Goal: Task Accomplishment & Management: Use online tool/utility

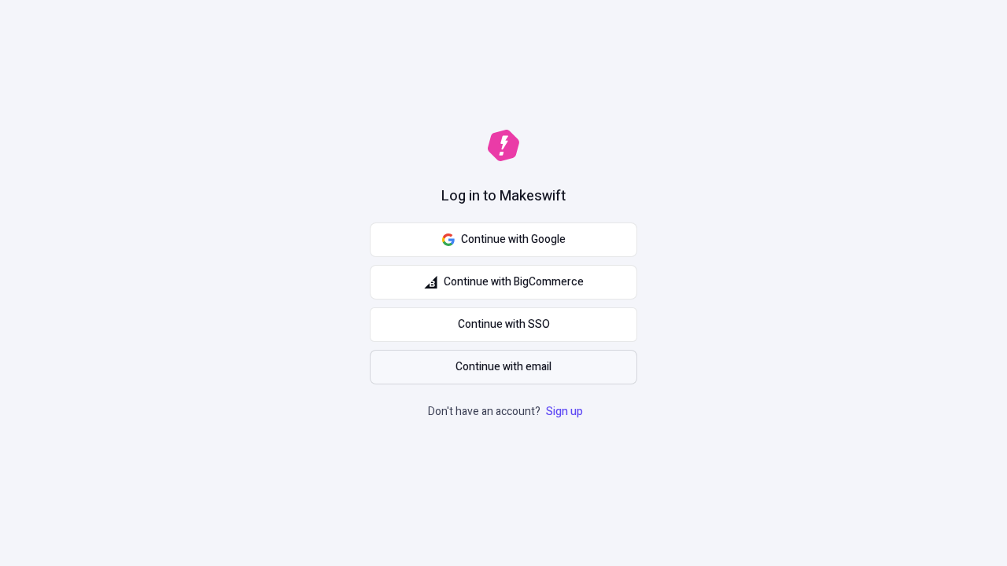
click at [503, 367] on span "Continue with email" at bounding box center [503, 367] width 96 height 17
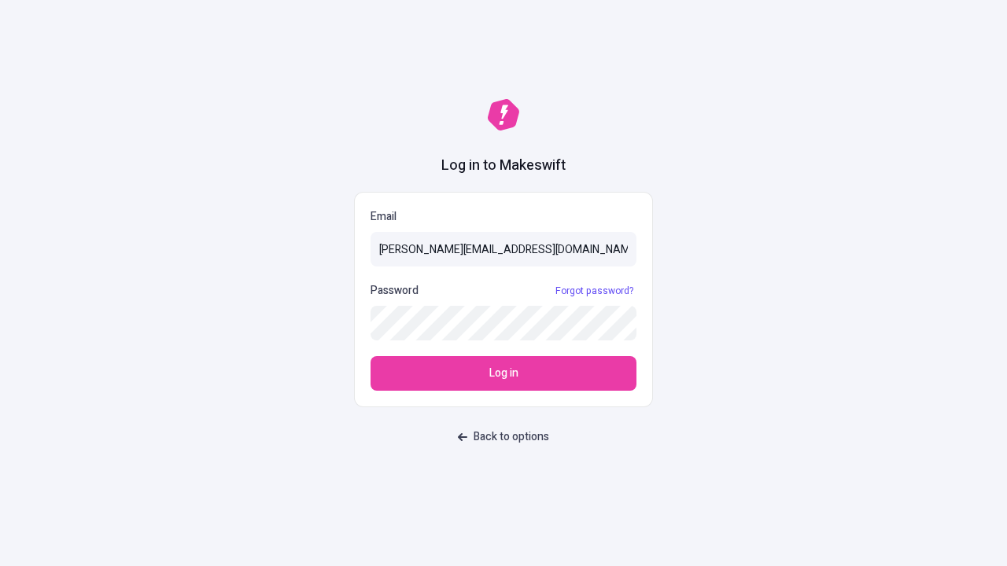
type input "[PERSON_NAME][EMAIL_ADDRESS][DOMAIN_NAME]"
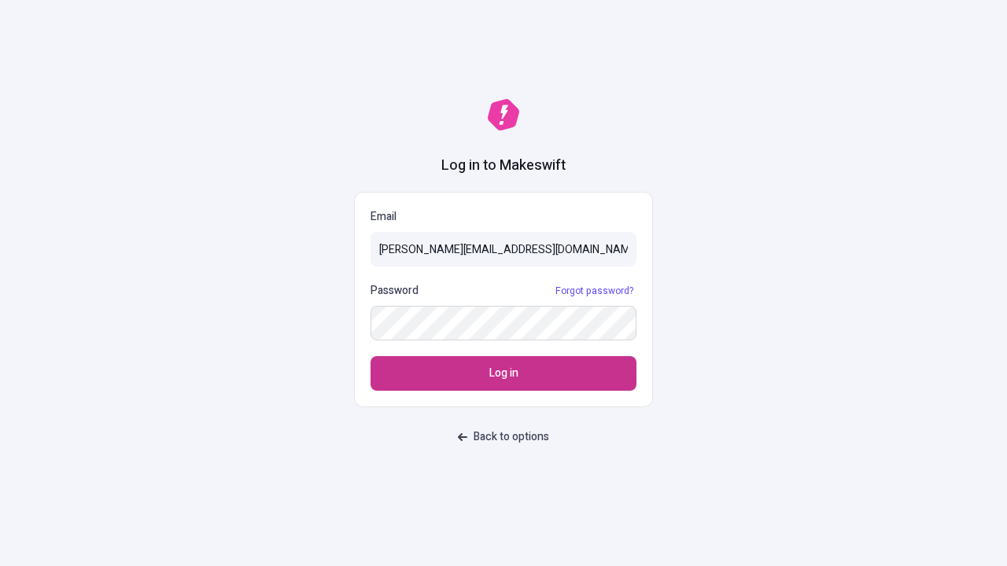
click at [503, 374] on span "Log in" at bounding box center [503, 373] width 29 height 17
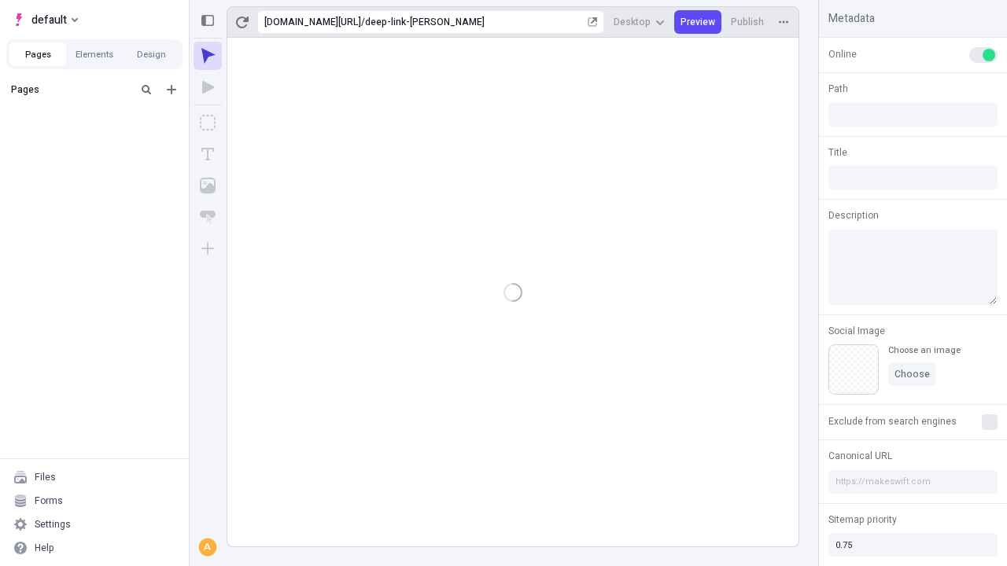
type input "/deep-link-dolores"
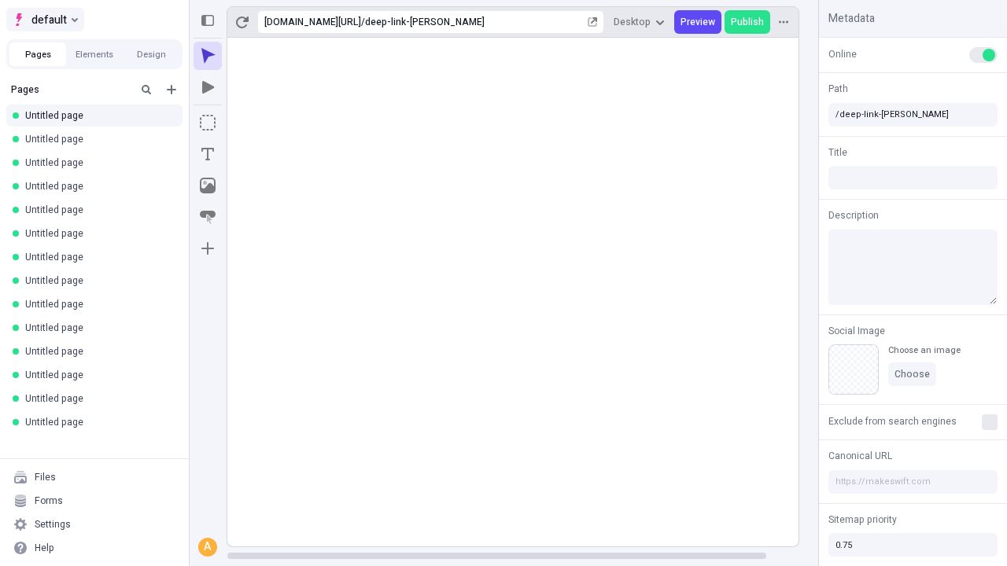
click at [44, 20] on span "default" at bounding box center [48, 19] width 35 height 19
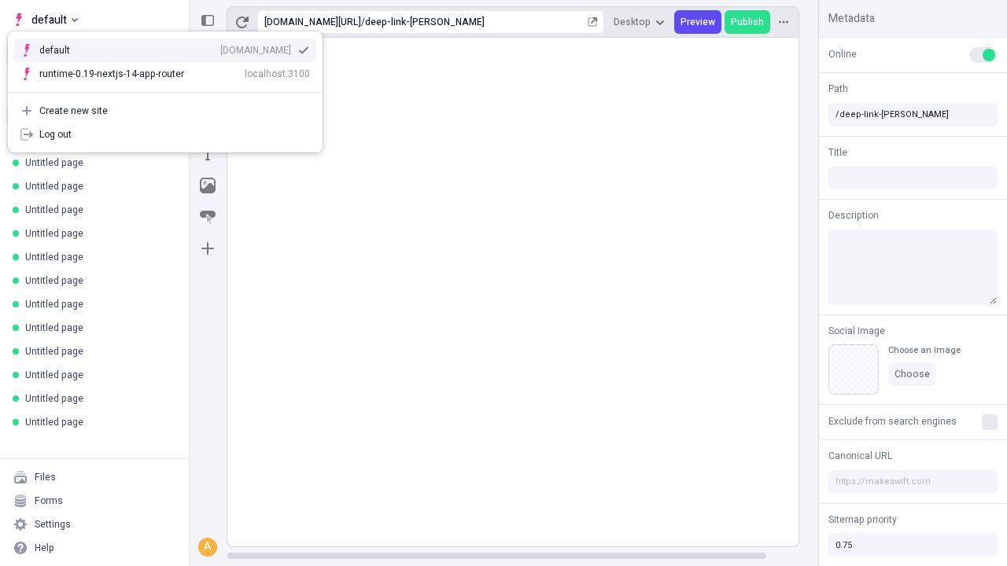
click at [220, 47] on div "qee9k4dy7d.staging.makeswift.site" at bounding box center [255, 50] width 71 height 13
click at [171, 90] on icon "Add new" at bounding box center [171, 89] width 9 height 9
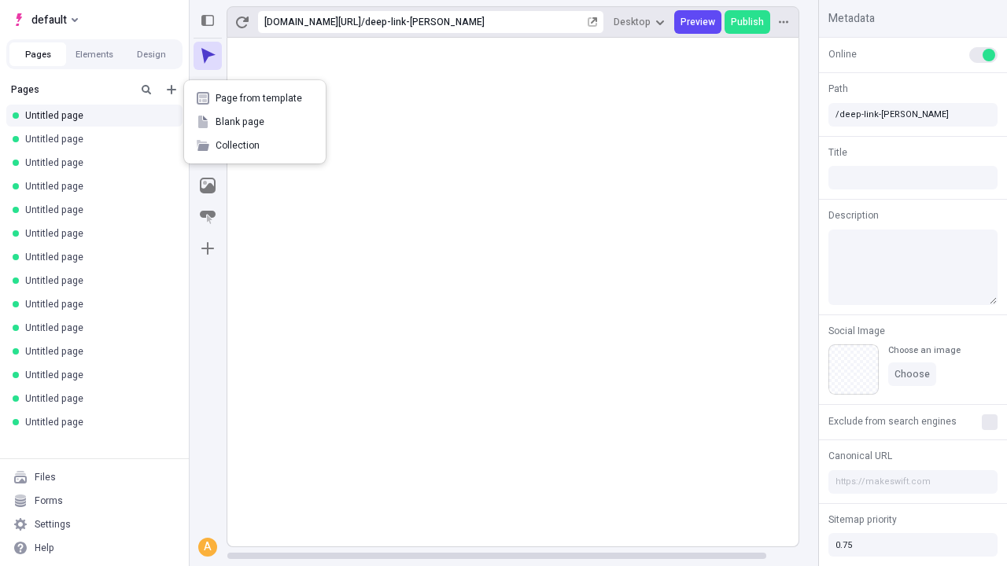
click at [255, 122] on span "Blank page" at bounding box center [265, 122] width 98 height 13
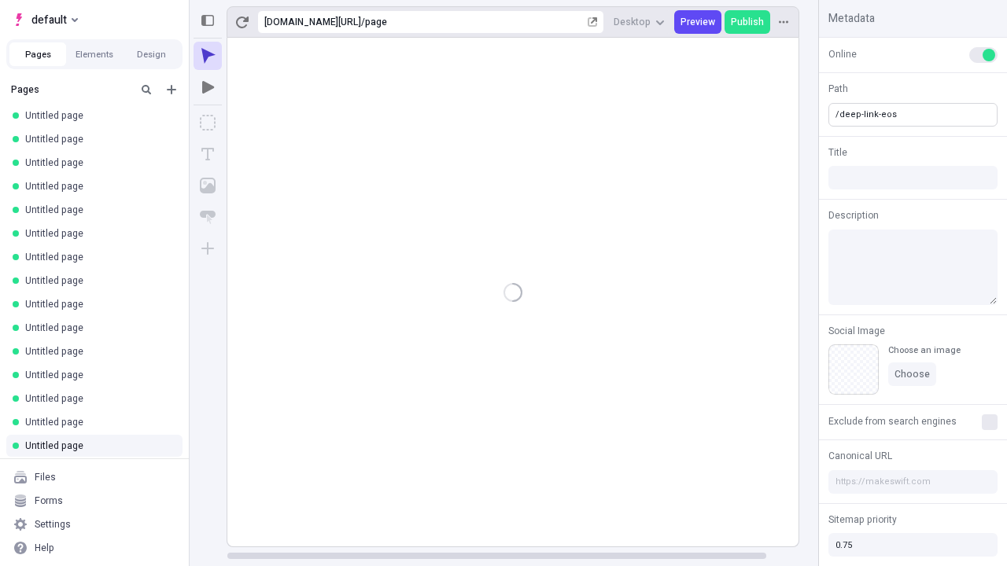
type input "/deep-link-eos"
click at [171, 90] on icon "Add new" at bounding box center [171, 89] width 9 height 9
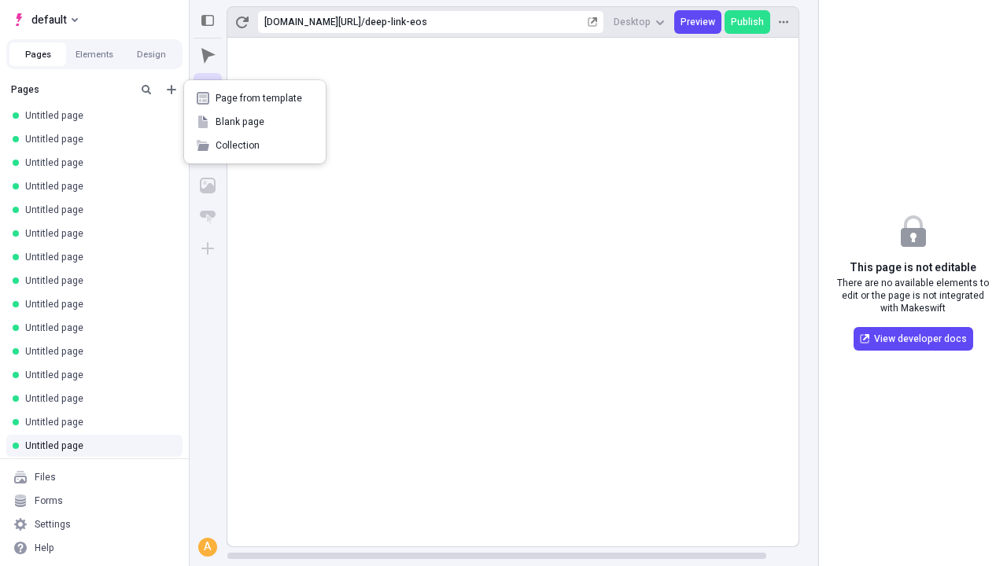
click at [255, 122] on span "Blank page" at bounding box center [265, 122] width 98 height 13
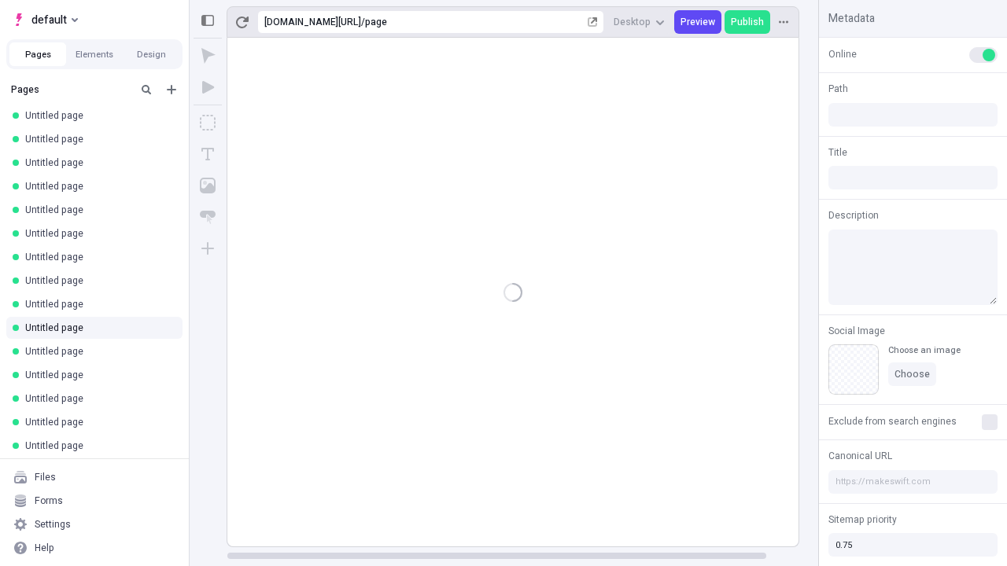
type input "/page"
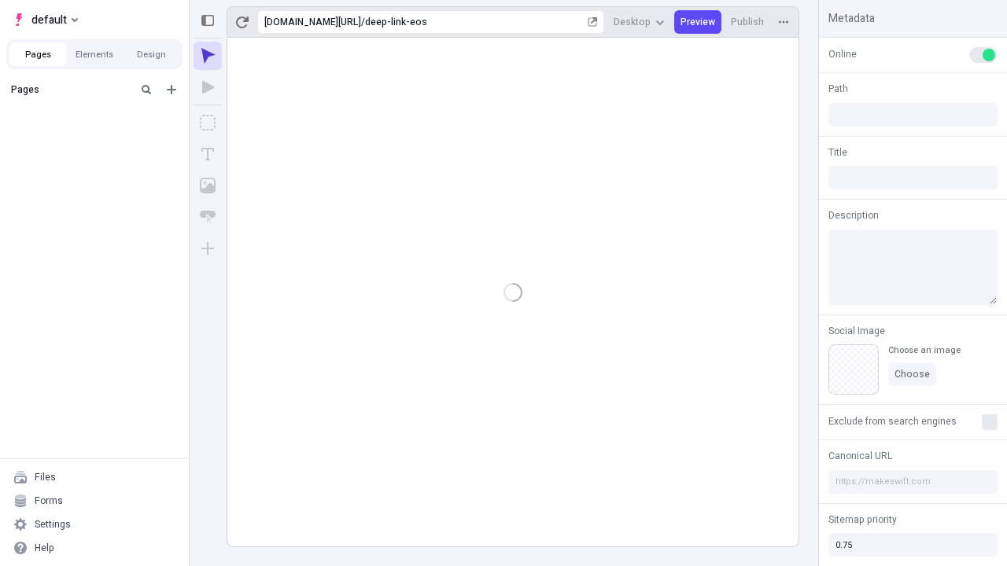
type input "/deep-link-eos"
